Goal: Navigation & Orientation: Find specific page/section

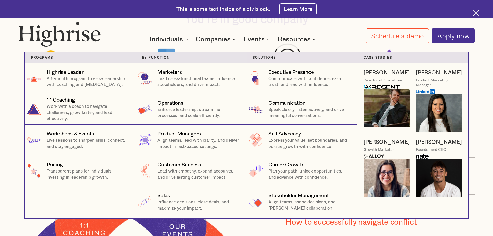
scroll to position [414, 0]
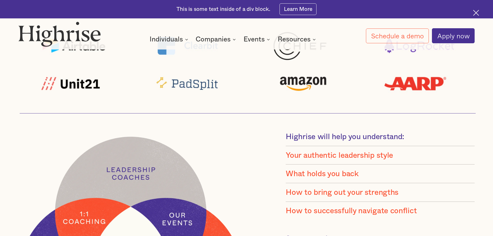
click at [344, 28] on div "How It Works Individuals Programs 1 Highrise Leader A 6-month program to grow l…" at bounding box center [246, 32] width 493 height 22
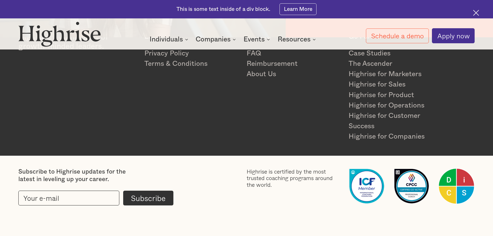
scroll to position [1063, 0]
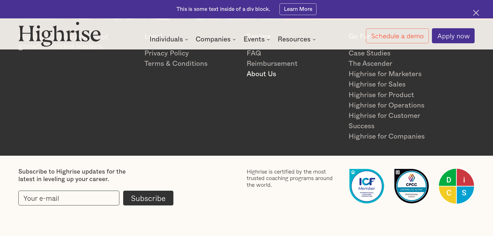
click at [266, 73] on link "About Us" at bounding box center [294, 74] width 95 height 10
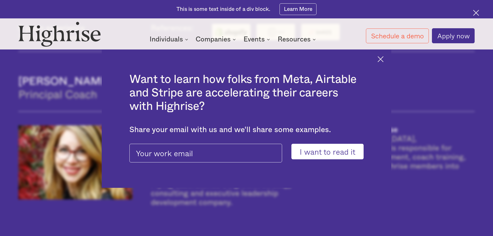
scroll to position [596, 0]
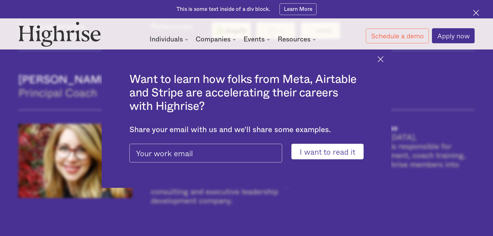
click at [384, 59] on img at bounding box center [381, 59] width 6 height 6
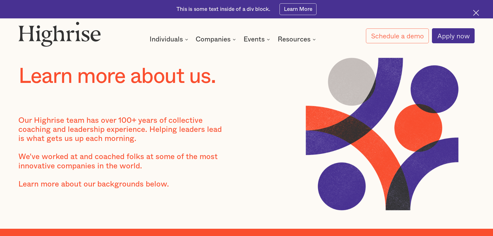
scroll to position [0, 0]
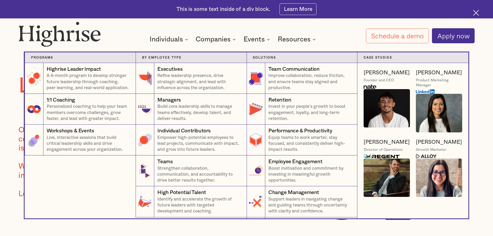
click at [209, 38] on div "Companies" at bounding box center [213, 39] width 35 height 6
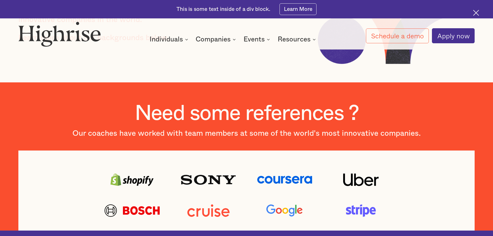
scroll to position [155, 0]
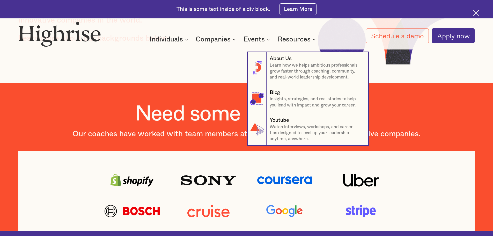
click at [293, 39] on div "Resources" at bounding box center [294, 39] width 33 height 6
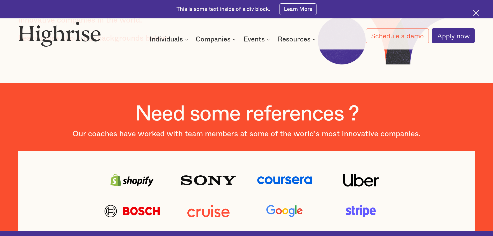
click at [293, 39] on div "Resources" at bounding box center [294, 39] width 33 height 6
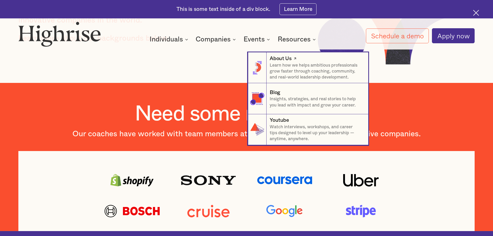
click at [292, 62] on div "About Us" at bounding box center [281, 58] width 22 height 7
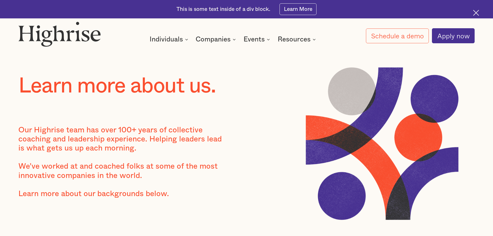
click at [473, 12] on img at bounding box center [476, 13] width 6 height 6
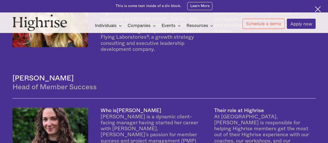
scroll to position [459, 0]
